Goal: Information Seeking & Learning: Learn about a topic

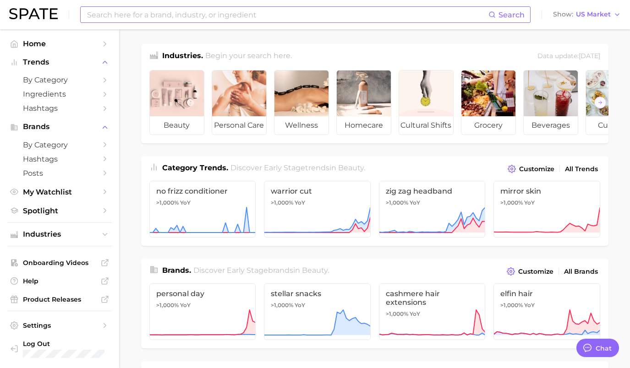
click at [176, 11] on input at bounding box center [287, 15] width 402 height 16
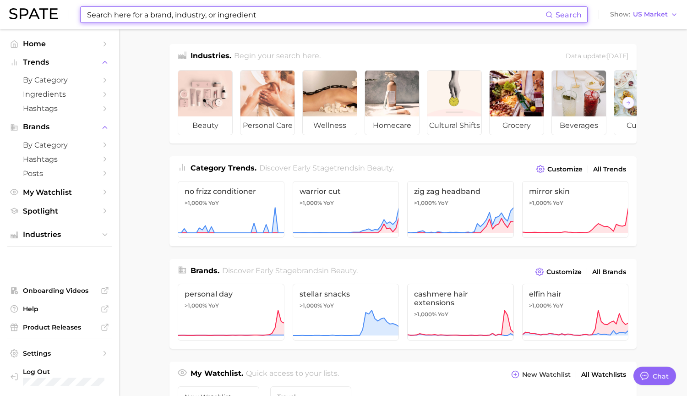
type textarea "x"
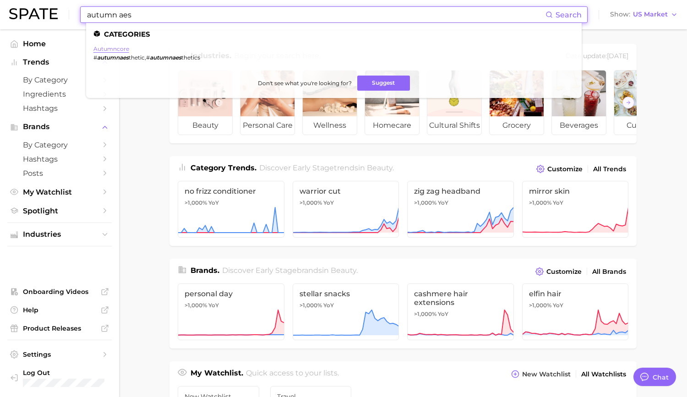
type input "autumn aes"
click at [118, 51] on link "autumncore" at bounding box center [111, 48] width 36 height 7
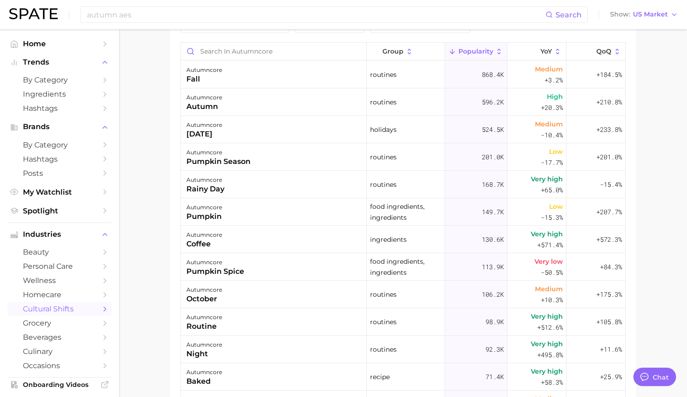
type textarea "x"
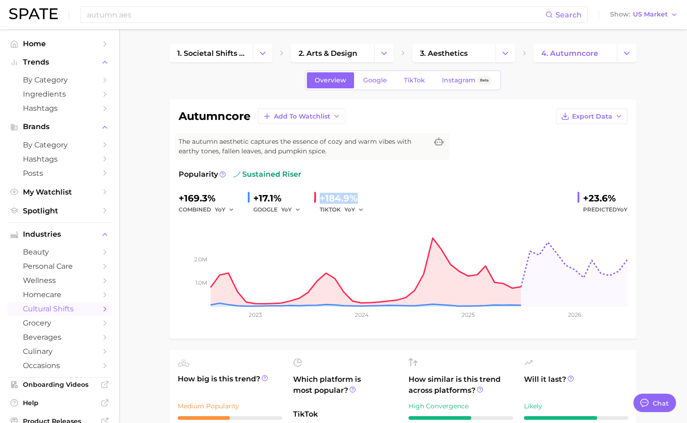
drag, startPoint x: 341, startPoint y: 200, endPoint x: 363, endPoint y: 200, distance: 22.0
click at [363, 200] on div "+184.9%" at bounding box center [345, 198] width 50 height 15
copy div "+184.9%"
click at [356, 212] on button "YoY" at bounding box center [354, 209] width 20 height 11
click at [332, 259] on button "MoM" at bounding box center [319, 257] width 101 height 16
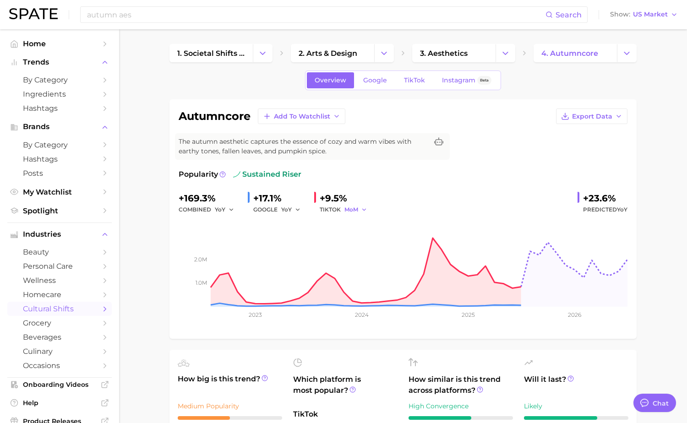
click at [363, 213] on button "MoM" at bounding box center [355, 209] width 23 height 11
click at [340, 245] on button "QoQ" at bounding box center [319, 241] width 101 height 16
click at [365, 212] on icon "button" at bounding box center [363, 210] width 6 height 6
click at [335, 252] on button "MoM" at bounding box center [319, 257] width 101 height 16
click at [358, 212] on span "MoM" at bounding box center [351, 210] width 14 height 8
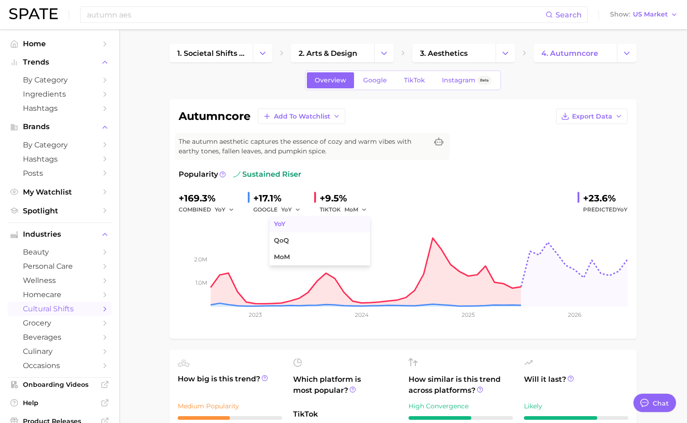
click at [344, 221] on button "YoY" at bounding box center [319, 224] width 101 height 16
click at [360, 213] on button "YoY" at bounding box center [354, 209] width 20 height 11
click at [341, 254] on button "MoM" at bounding box center [319, 257] width 101 height 16
drag, startPoint x: 322, startPoint y: 198, endPoint x: 353, endPoint y: 200, distance: 30.7
click at [353, 200] on div "+9.5%" at bounding box center [345, 198] width 50 height 15
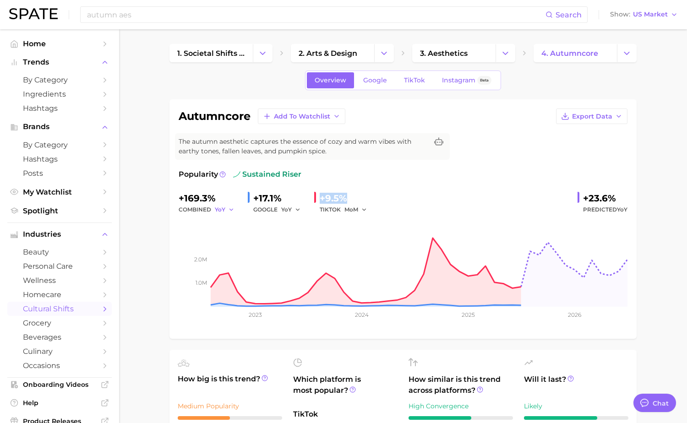
click at [226, 210] on button "YoY" at bounding box center [225, 209] width 20 height 11
click at [196, 262] on button "MoM" at bounding box center [190, 257] width 101 height 16
click at [297, 211] on icon "button" at bounding box center [298, 210] width 6 height 6
click at [356, 211] on span "MoM" at bounding box center [351, 210] width 14 height 8
click at [338, 230] on button "YoY" at bounding box center [319, 224] width 101 height 16
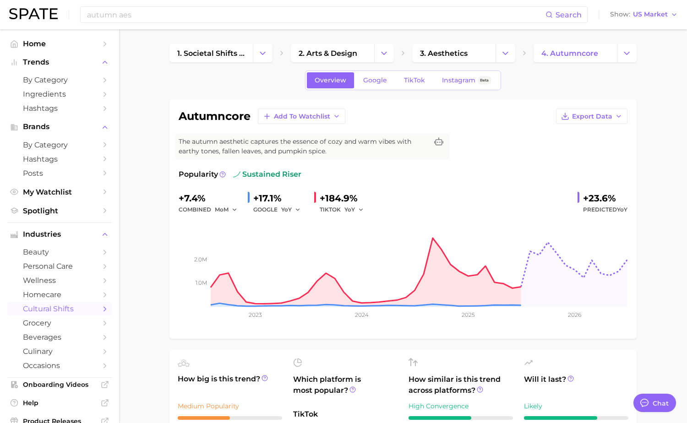
drag, startPoint x: 319, startPoint y: 200, endPoint x: 361, endPoint y: 201, distance: 41.7
click at [361, 201] on div "+184.9%" at bounding box center [345, 198] width 50 height 15
drag, startPoint x: 322, startPoint y: 198, endPoint x: 365, endPoint y: 201, distance: 43.1
click at [365, 201] on div "+184.9%" at bounding box center [345, 198] width 50 height 15
copy div "+184.9%"
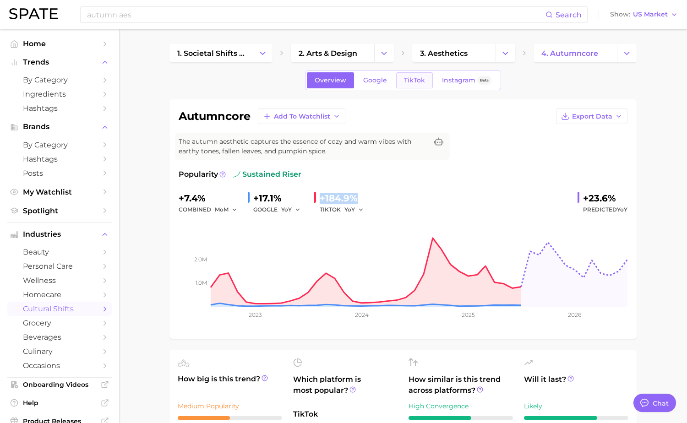
click at [418, 79] on span "TikTok" at bounding box center [414, 81] width 21 height 8
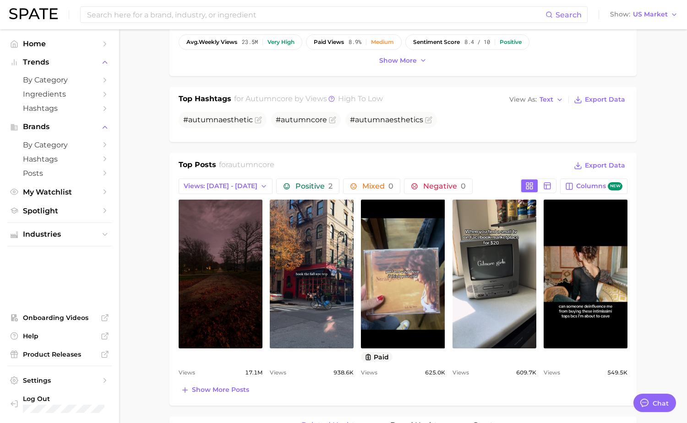
scroll to position [312, 0]
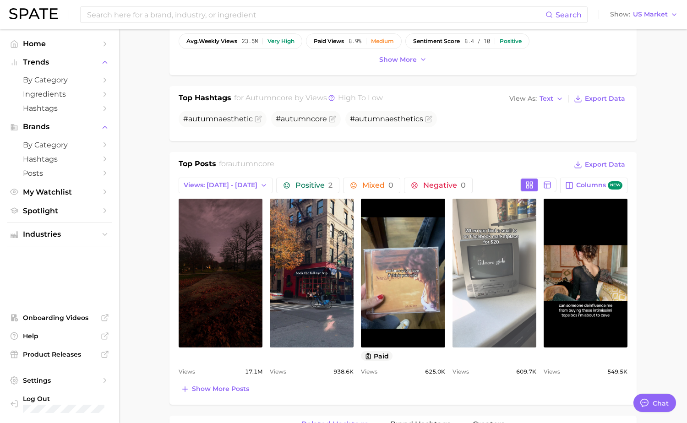
click at [534, 293] on link "view post on TikTok" at bounding box center [495, 273] width 84 height 149
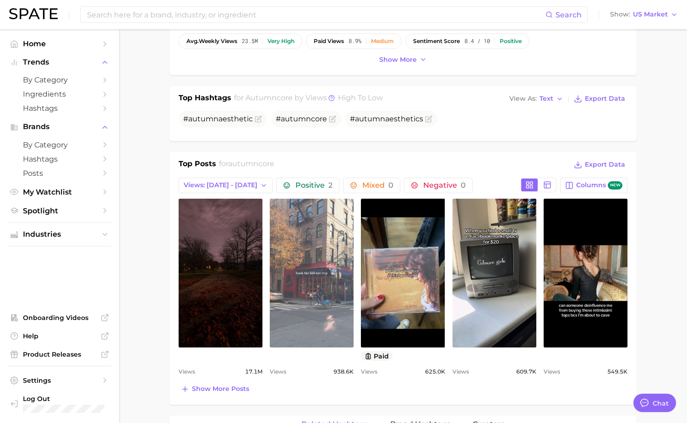
click at [339, 268] on link "view post on TikTok" at bounding box center [312, 273] width 84 height 149
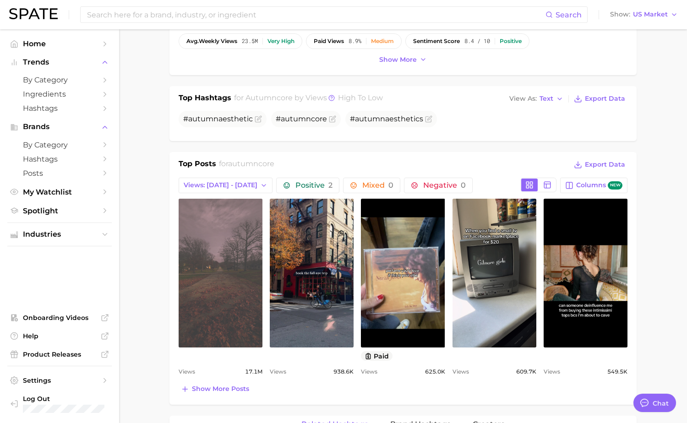
click at [240, 266] on link "view post on TikTok" at bounding box center [221, 273] width 84 height 149
